Goal: Task Accomplishment & Management: Complete application form

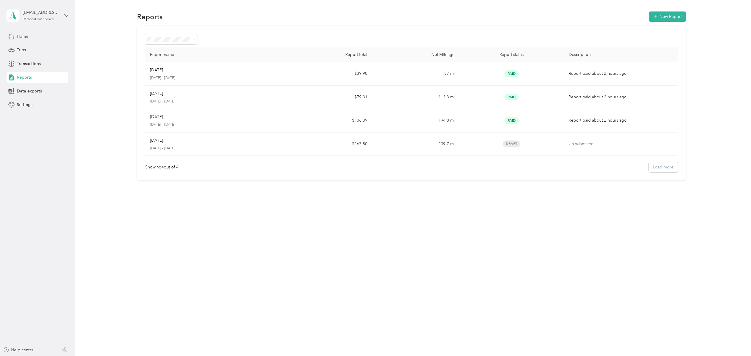
click at [18, 38] on span "Home" at bounding box center [22, 36] width 11 height 6
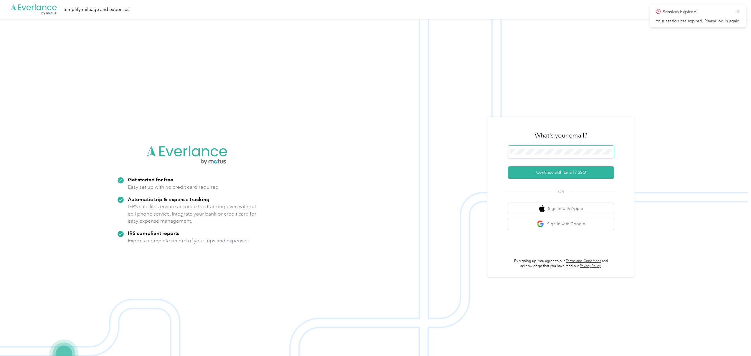
click at [555, 148] on span at bounding box center [561, 152] width 106 height 12
click at [562, 166] on form "Continue with Email / SSO" at bounding box center [561, 162] width 106 height 33
click at [563, 170] on button "Continue with Email / SSO" at bounding box center [561, 173] width 106 height 12
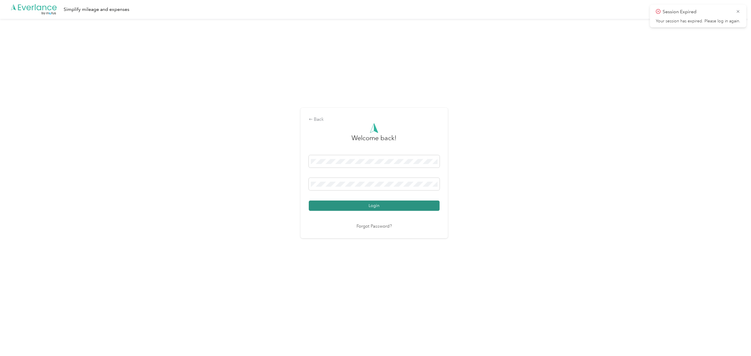
click at [357, 210] on button "Login" at bounding box center [374, 206] width 131 height 10
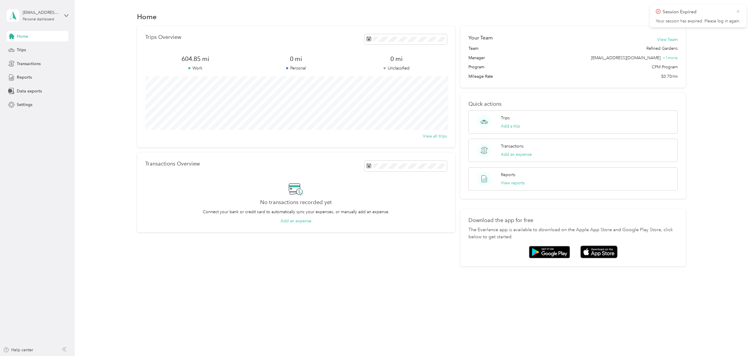
click at [737, 11] on icon at bounding box center [738, 11] width 5 height 5
click at [25, 47] on span "Trips" at bounding box center [21, 50] width 9 height 6
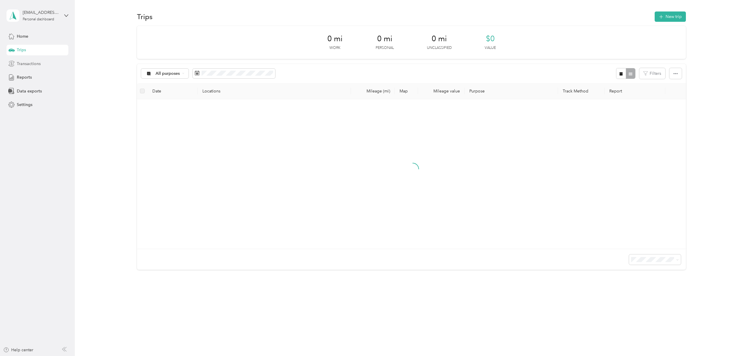
click at [24, 59] on div "Transactions" at bounding box center [37, 63] width 62 height 11
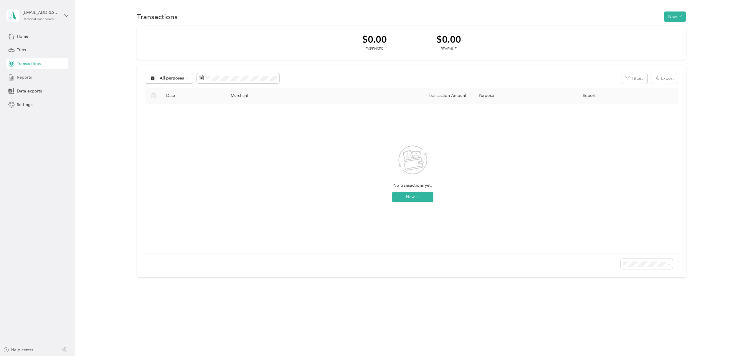
click at [21, 77] on span "Reports" at bounding box center [24, 77] width 15 height 6
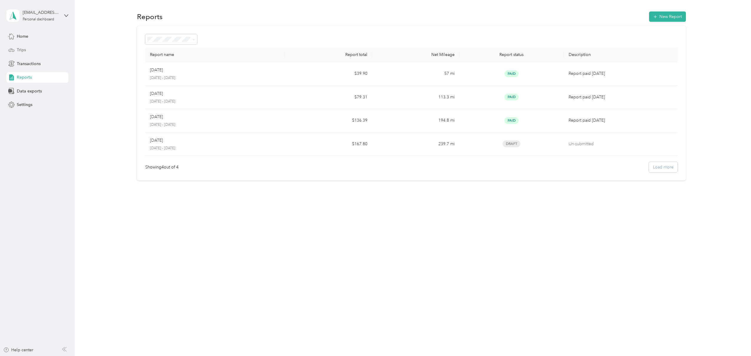
click at [29, 54] on div "Trips" at bounding box center [37, 50] width 62 height 11
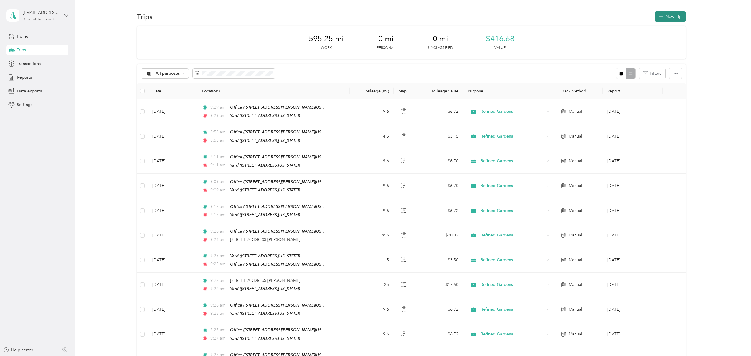
click at [684, 18] on button "New trip" at bounding box center [670, 16] width 31 height 10
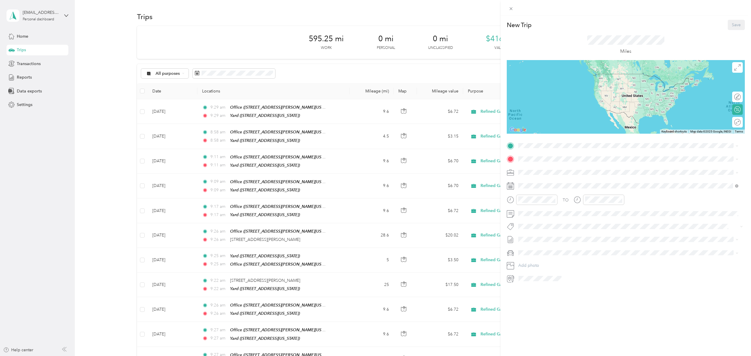
click at [333, 223] on div "New Trip Save This trip cannot be edited because it is either under review, app…" at bounding box center [375, 178] width 751 height 356
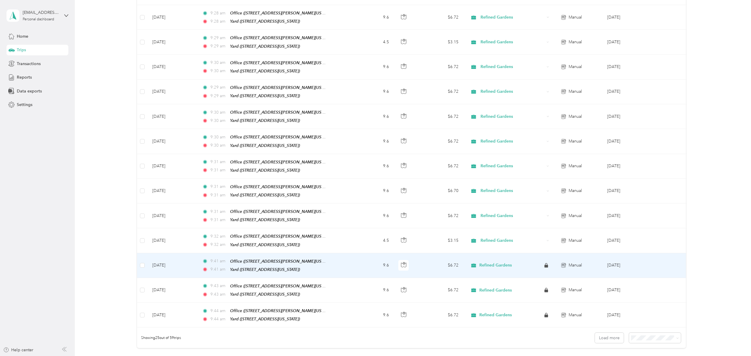
scroll to position [395, 0]
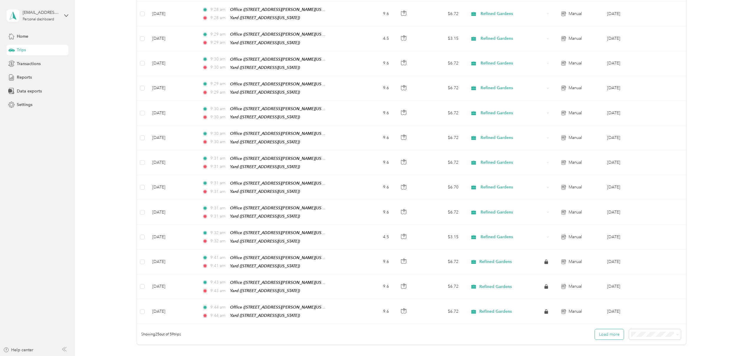
click at [603, 330] on button "Load more" at bounding box center [609, 335] width 29 height 10
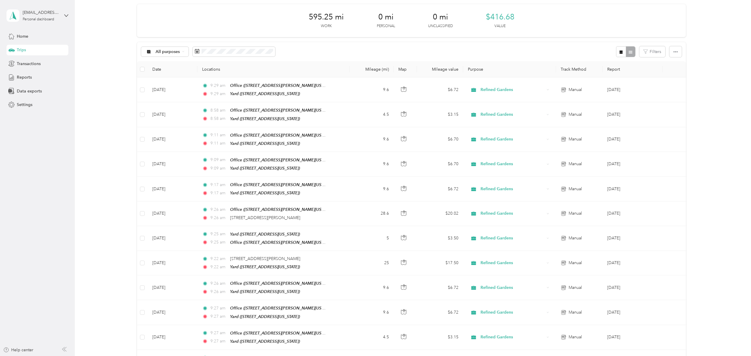
scroll to position [0, 0]
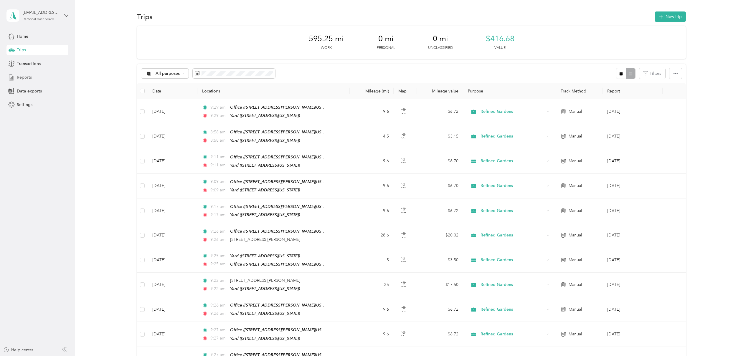
click at [32, 76] on div "Reports" at bounding box center [37, 77] width 62 height 11
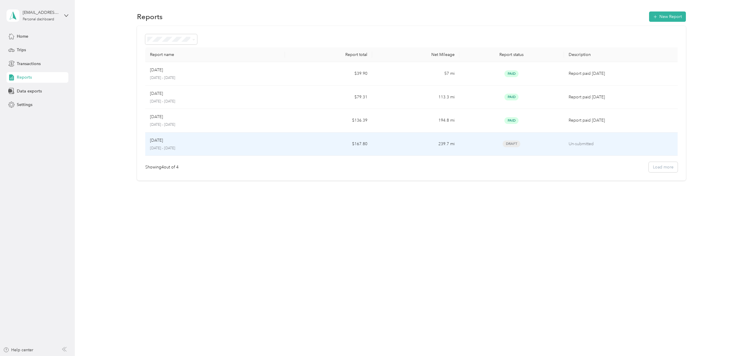
click at [161, 138] on p "[DATE]" at bounding box center [156, 140] width 13 height 6
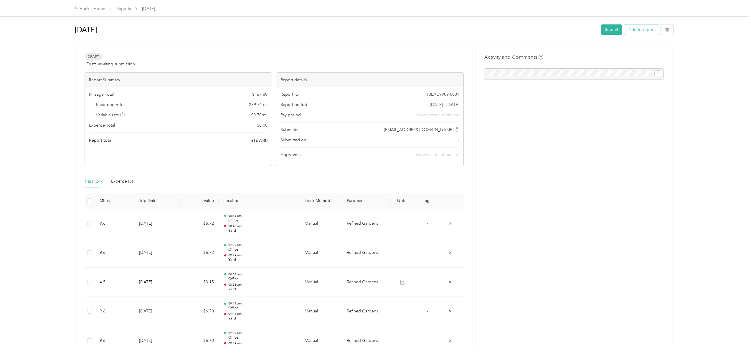
click at [641, 28] on button "Add to report" at bounding box center [642, 29] width 34 height 10
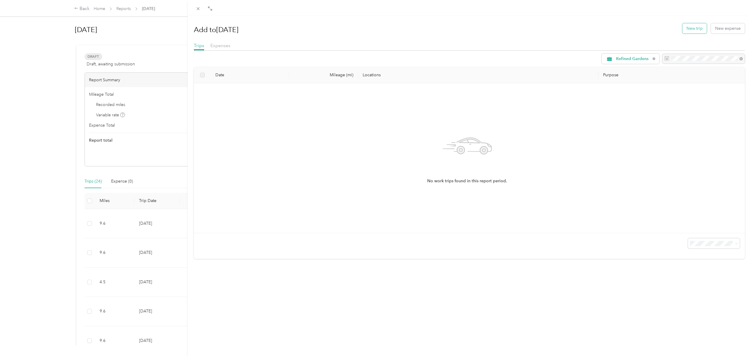
click at [693, 31] on button "New trip" at bounding box center [695, 28] width 24 height 10
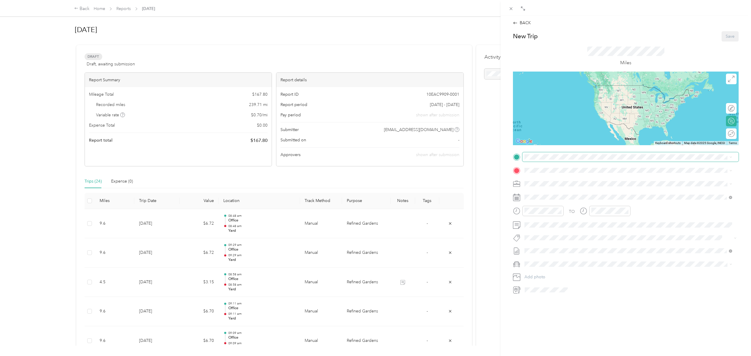
click at [565, 152] on div "New Trip Save This trip cannot be edited because it is either under review, app…" at bounding box center [626, 163] width 226 height 264
click at [564, 185] on span "[STREET_ADDRESS][PERSON_NAME][US_STATE]" at bounding box center [582, 187] width 92 height 5
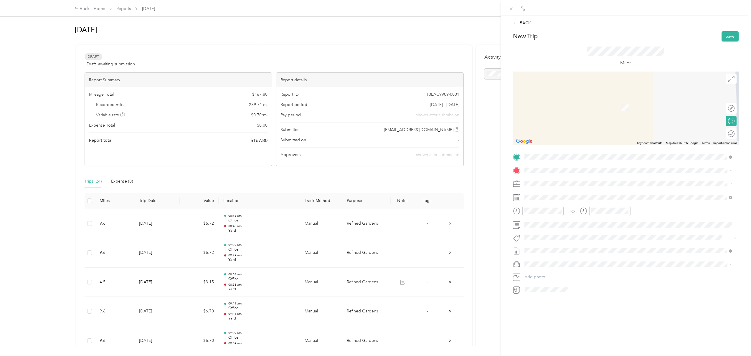
click at [574, 211] on div "Yard" at bounding box center [565, 212] width 59 height 5
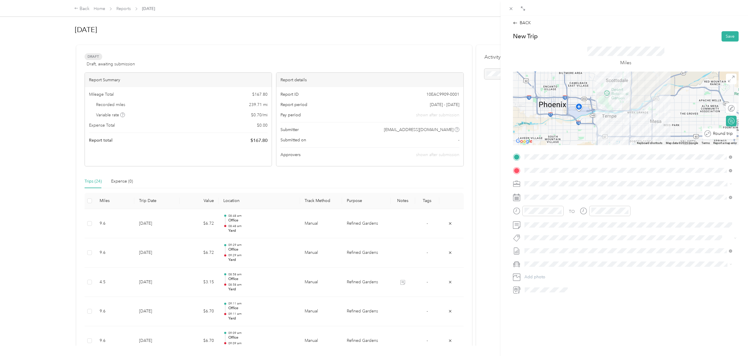
click at [730, 135] on div "Round trip" at bounding box center [720, 134] width 34 height 11
click at [721, 135] on div "Round trip" at bounding box center [715, 134] width 40 height 6
click at [723, 134] on div at bounding box center [725, 133] width 5 height 5
click at [555, 286] on div "30" at bounding box center [553, 288] width 8 height 7
click at [723, 37] on button "Save" at bounding box center [730, 36] width 17 height 10
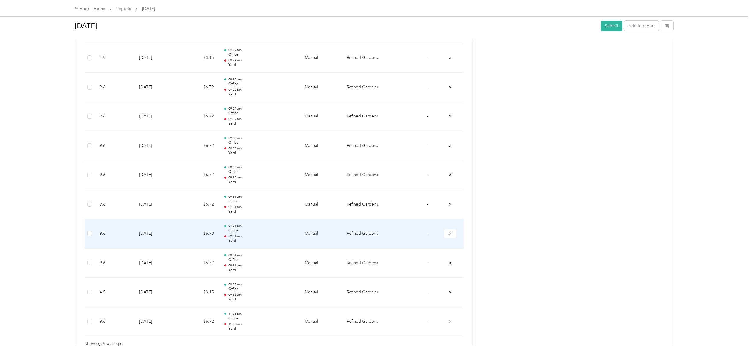
scroll to position [636, 0]
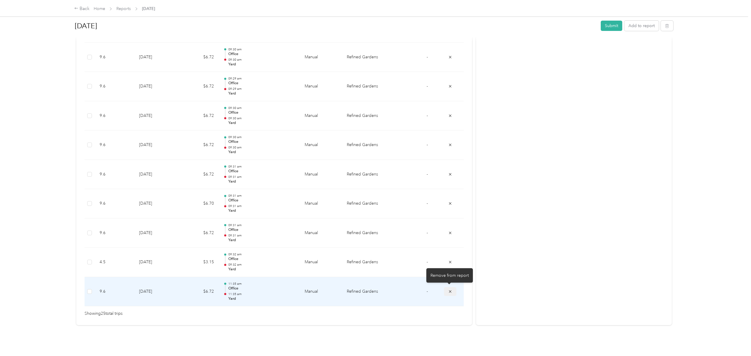
click at [452, 294] on button "submit" at bounding box center [450, 291] width 12 height 9
click at [451, 293] on td at bounding box center [452, 291] width 24 height 29
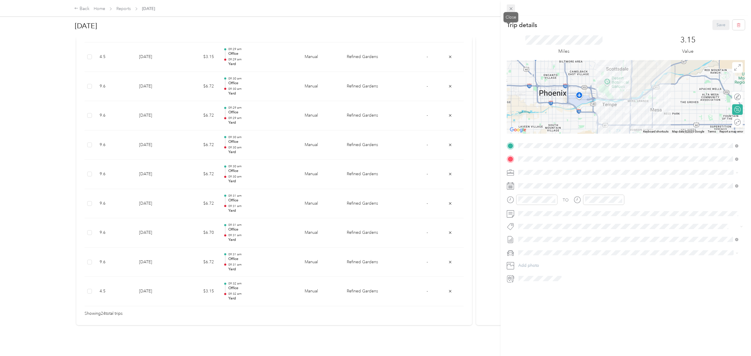
click at [507, 8] on span at bounding box center [511, 8] width 8 height 8
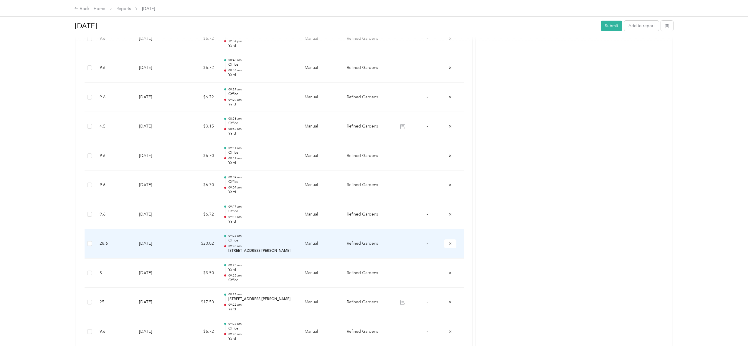
scroll to position [0, 0]
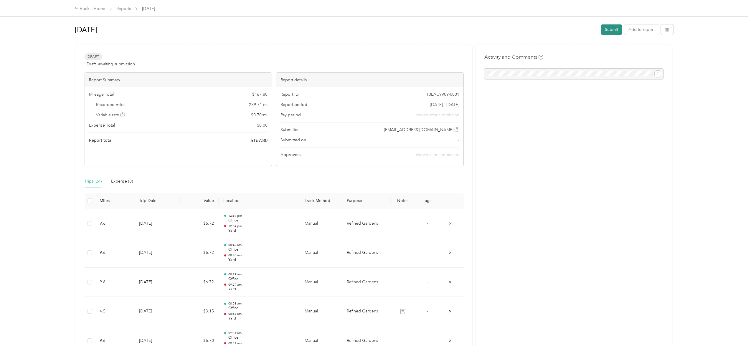
click at [602, 29] on button "Submit" at bounding box center [612, 29] width 22 height 10
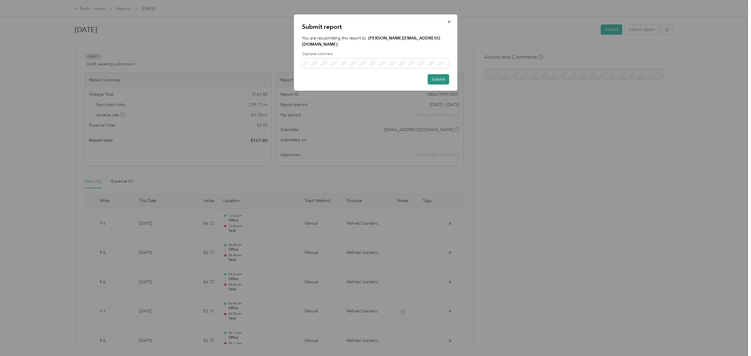
click at [444, 75] on button "Submit" at bounding box center [439, 79] width 22 height 10
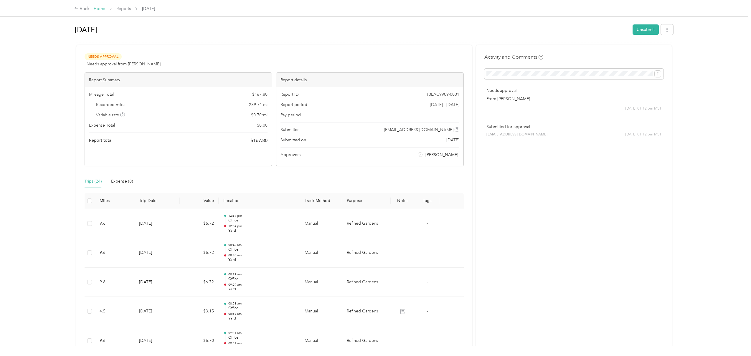
click at [102, 9] on link "Home" at bounding box center [99, 8] width 11 height 5
